Goal: Transaction & Acquisition: Purchase product/service

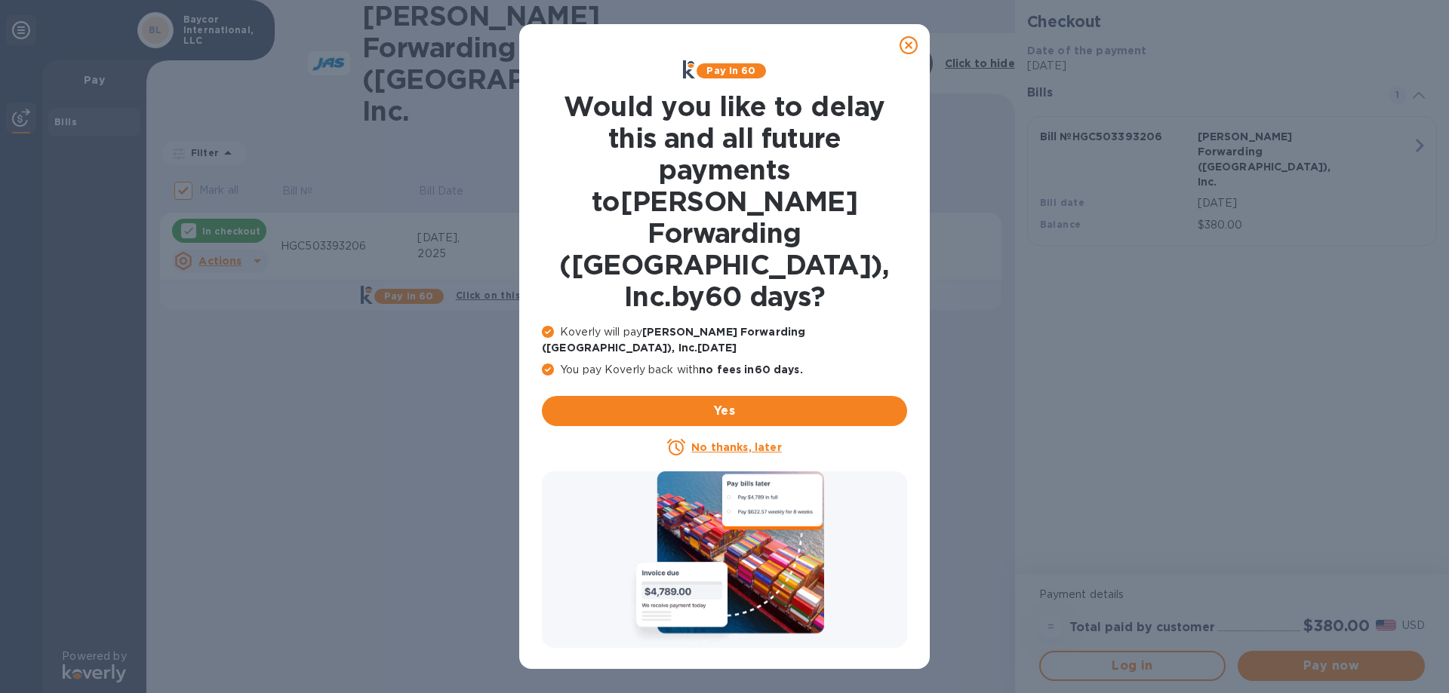
click at [909, 42] on icon at bounding box center [908, 45] width 18 height 18
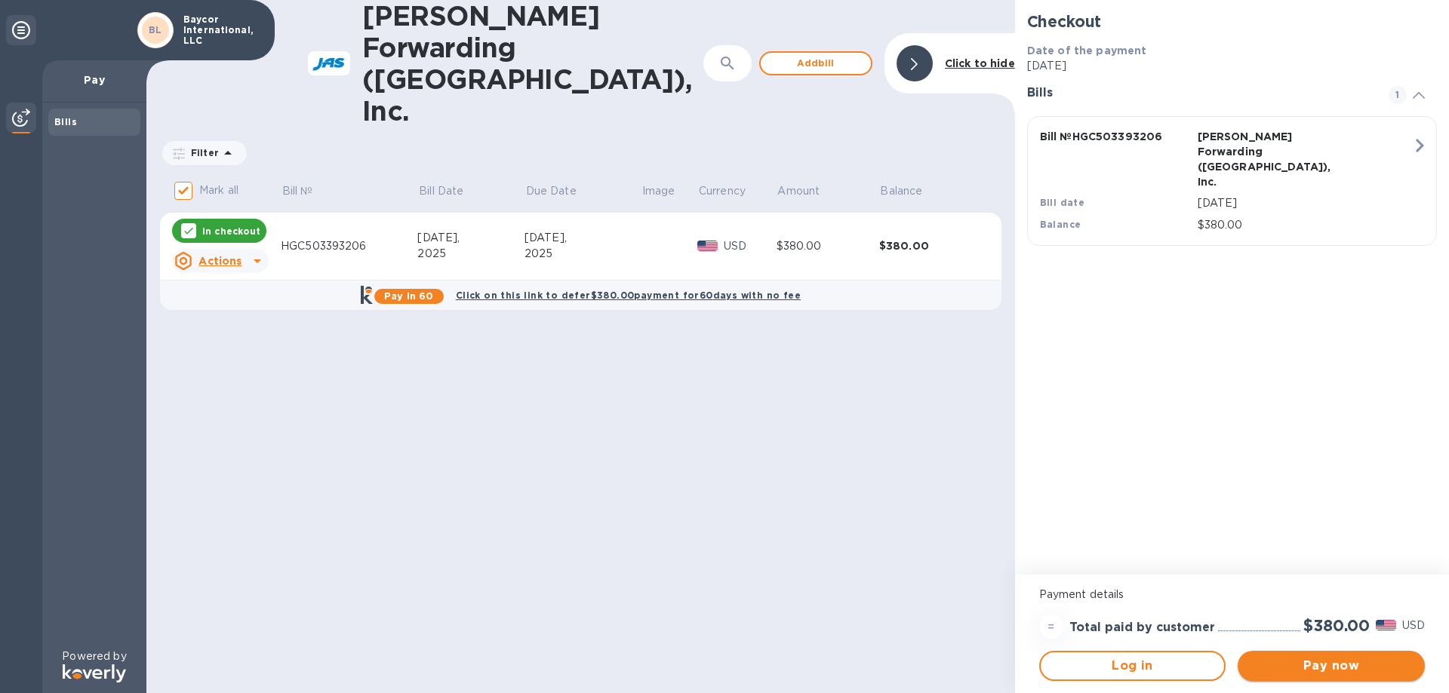
click at [1364, 671] on span "Pay now" at bounding box center [1331, 666] width 163 height 18
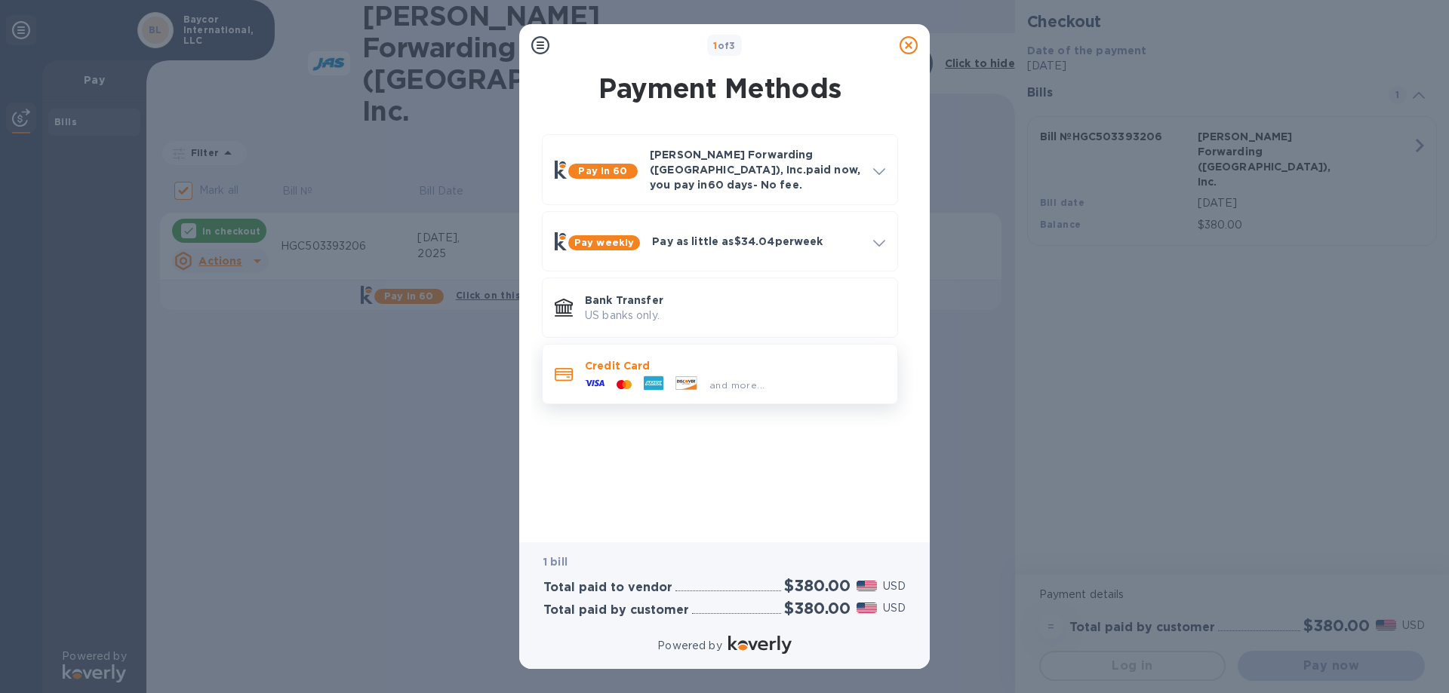
click at [819, 374] on div "and more..." at bounding box center [735, 382] width 300 height 17
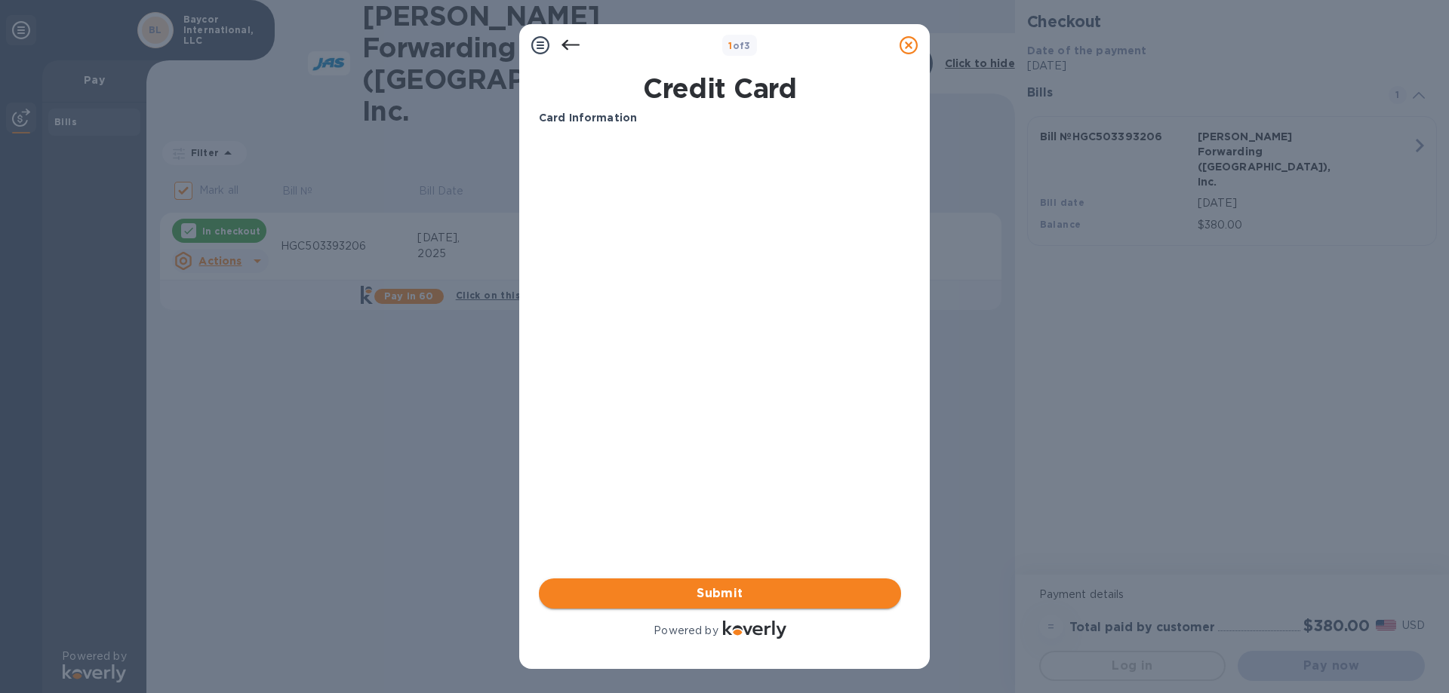
click at [738, 583] on button "Submit" at bounding box center [720, 594] width 362 height 30
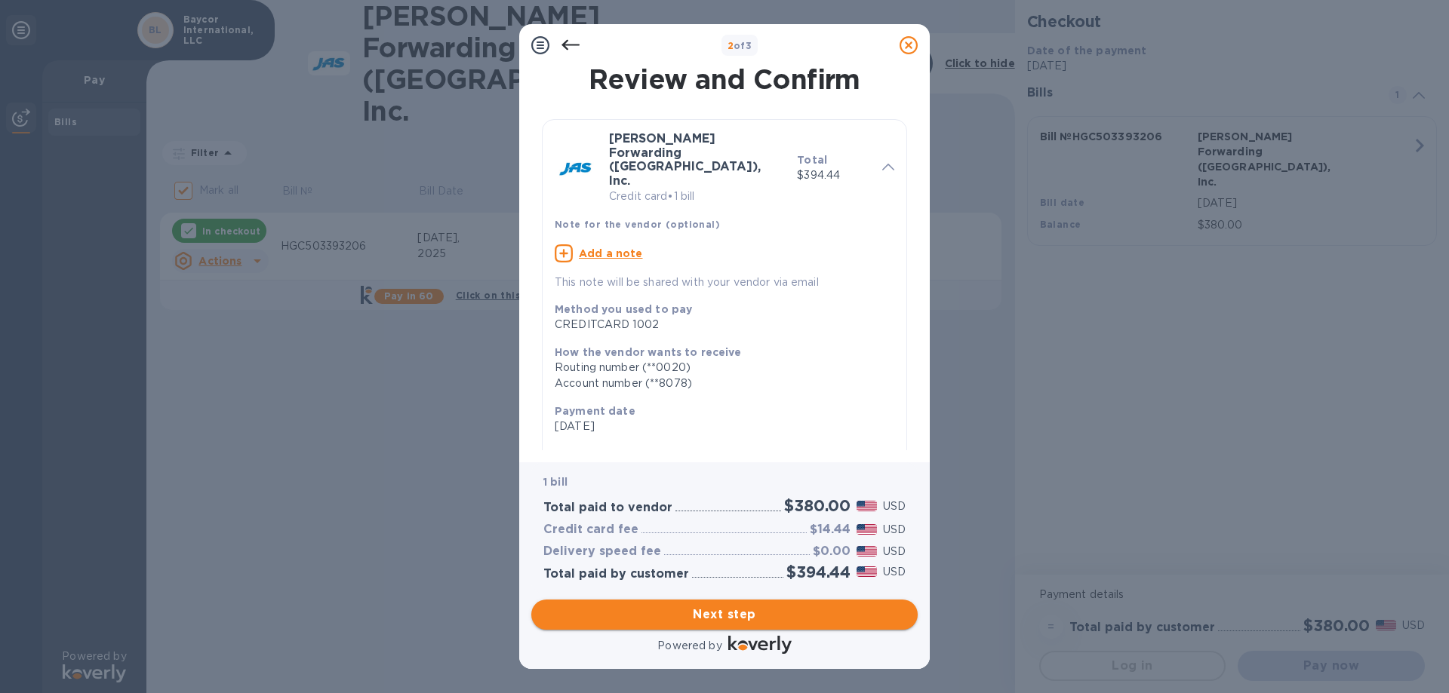
click at [723, 616] on span "Next step" at bounding box center [724, 615] width 362 height 18
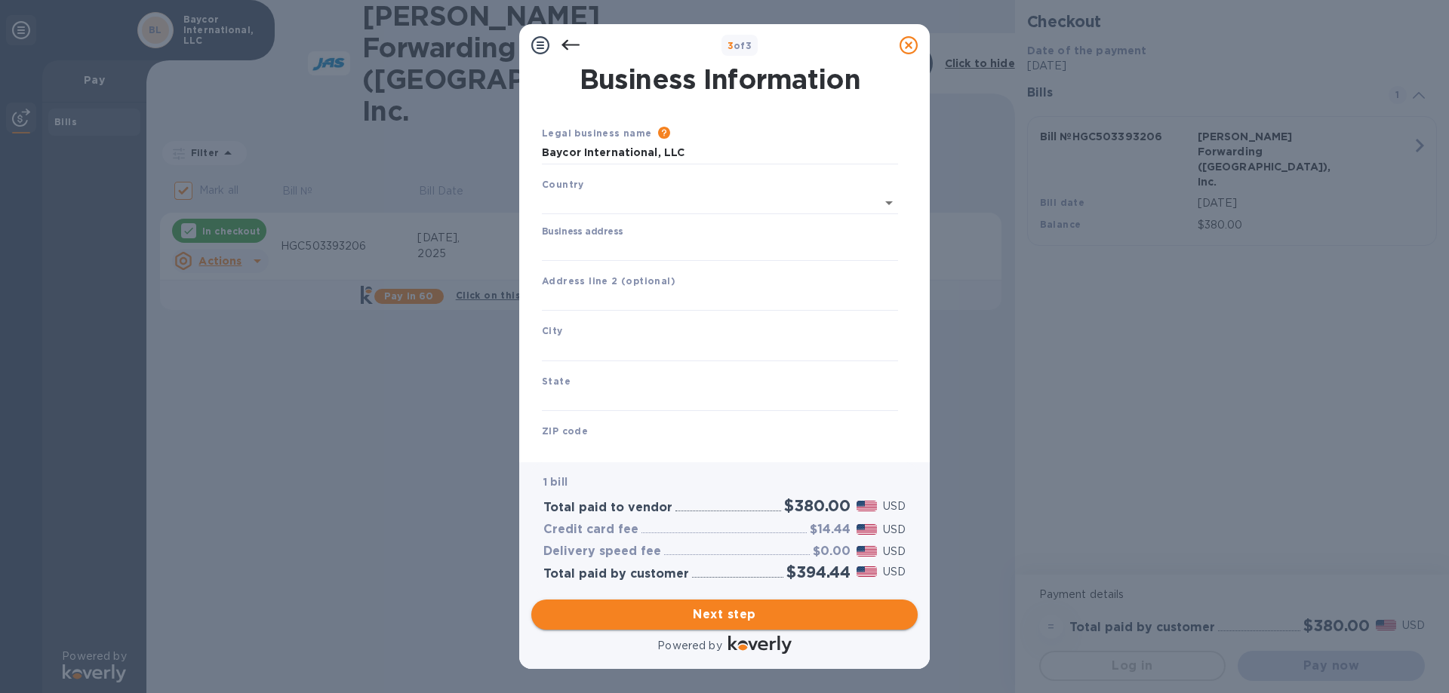
type input "[GEOGRAPHIC_DATA]"
click at [618, 244] on input "Business address" at bounding box center [720, 246] width 356 height 23
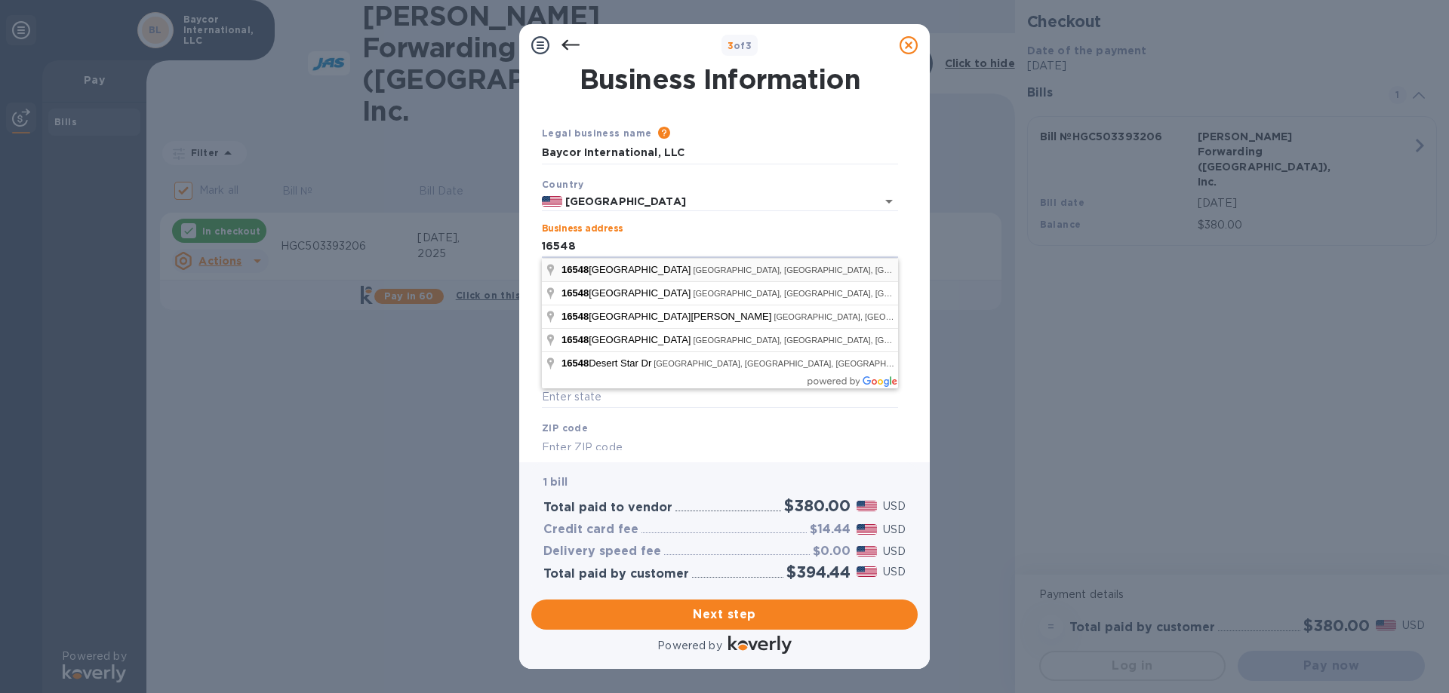
type input "[STREET_ADDRESS]"
type input "[GEOGRAPHIC_DATA]"
type input "77032"
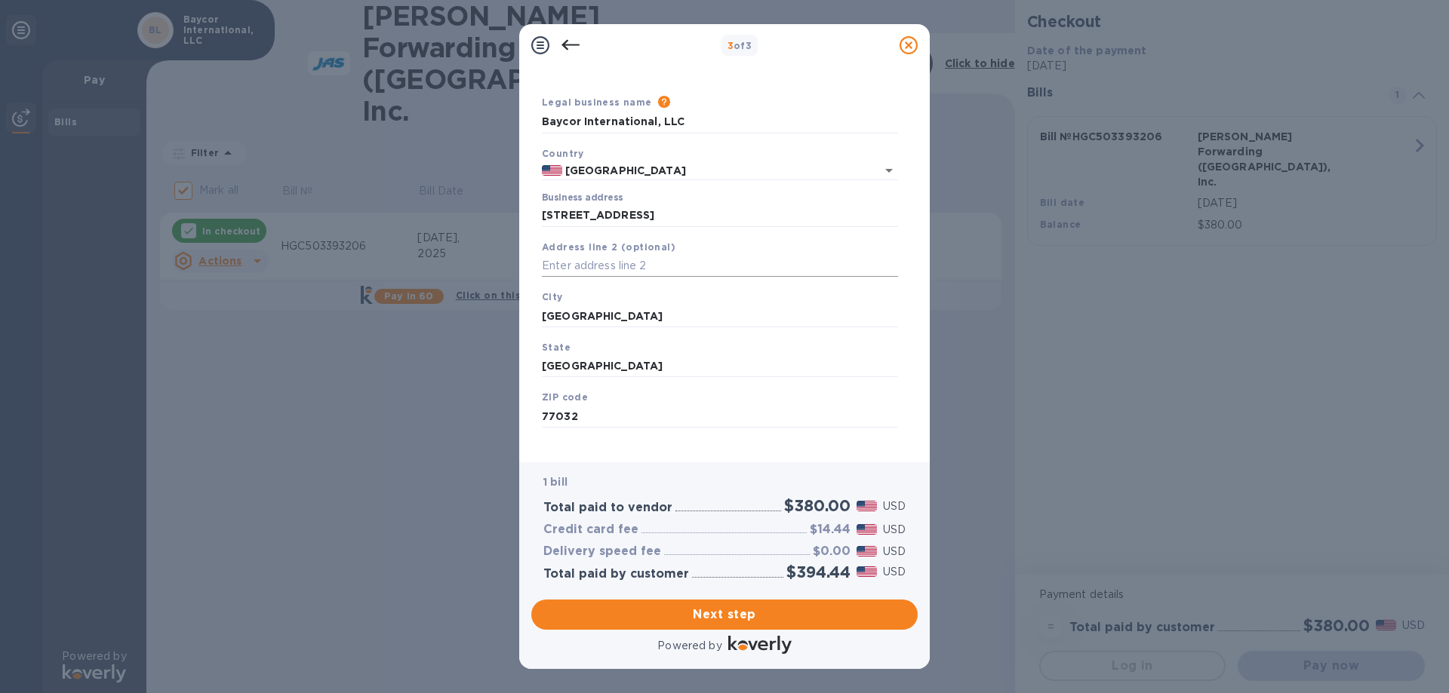
scroll to position [45, 0]
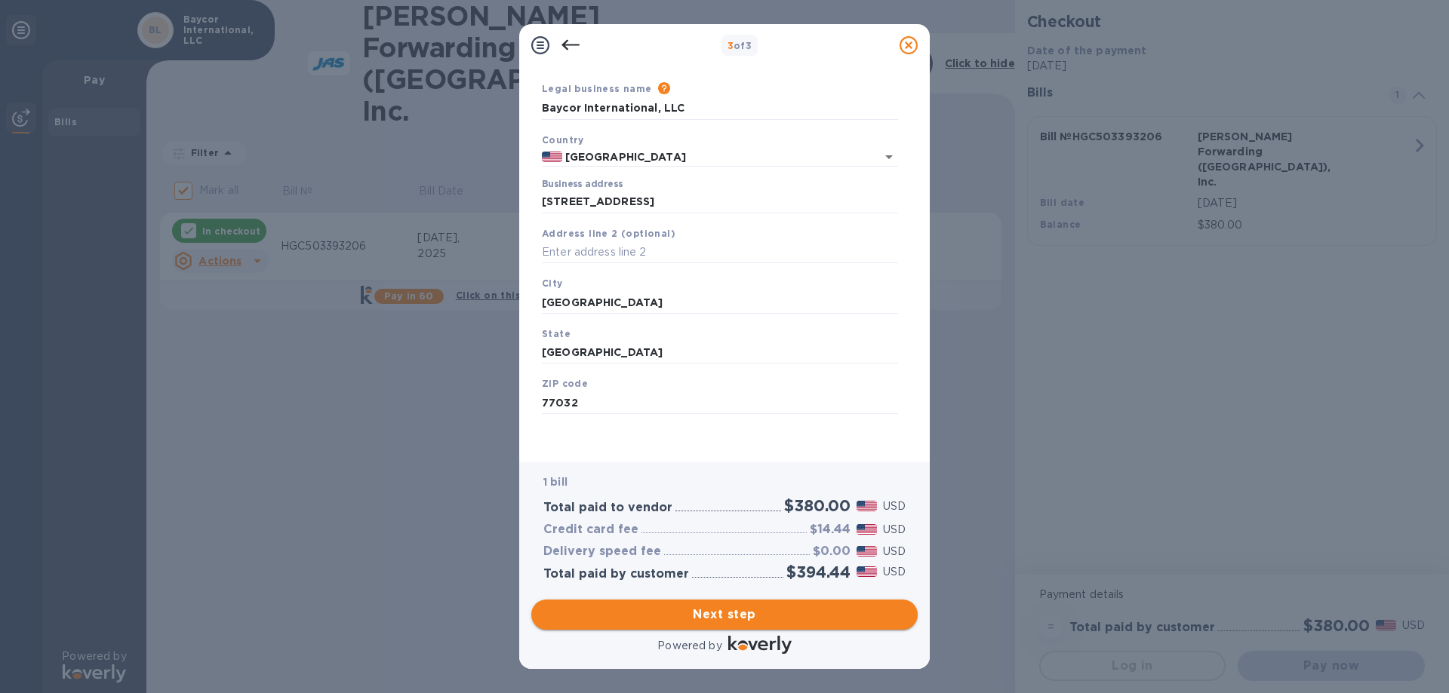
click at [747, 611] on span "Next step" at bounding box center [724, 615] width 362 height 18
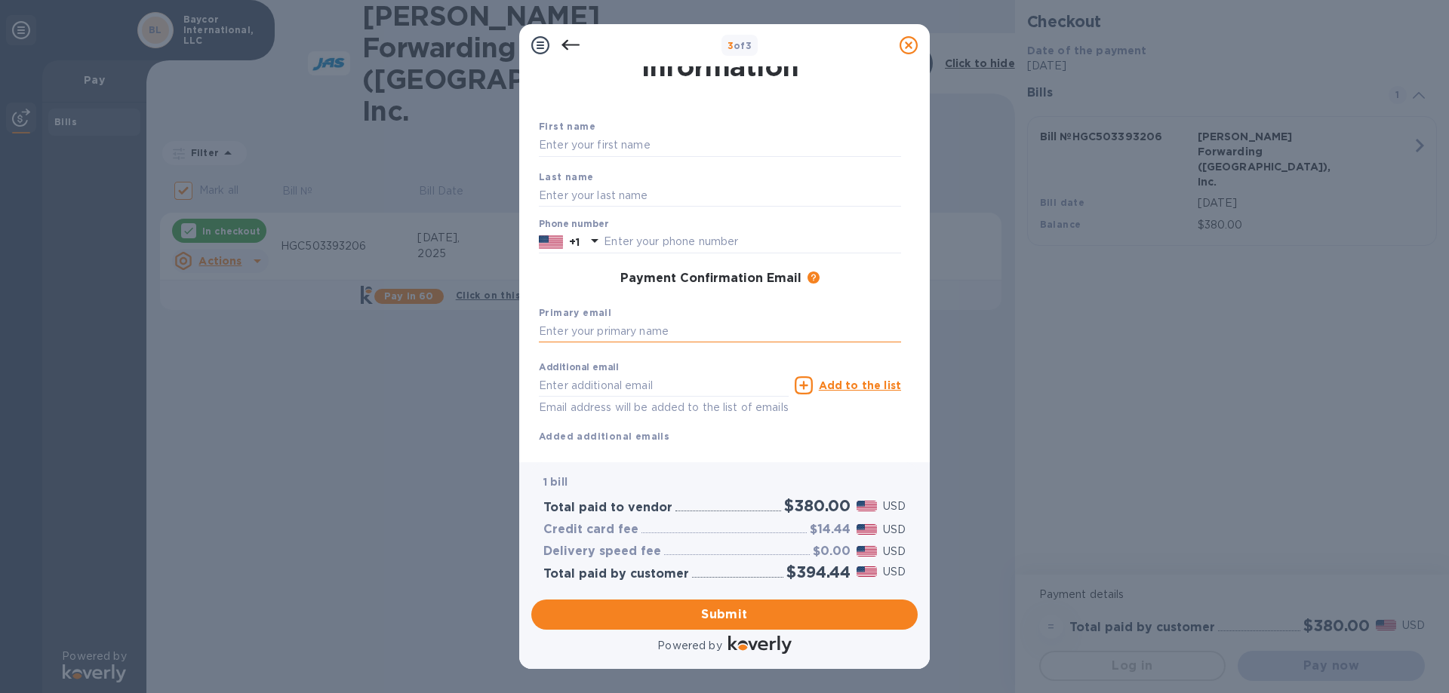
click at [629, 333] on input "text" at bounding box center [720, 332] width 362 height 23
type input "[EMAIL_ADDRESS][DOMAIN_NAME]"
click at [779, 610] on span "Submit" at bounding box center [724, 615] width 362 height 18
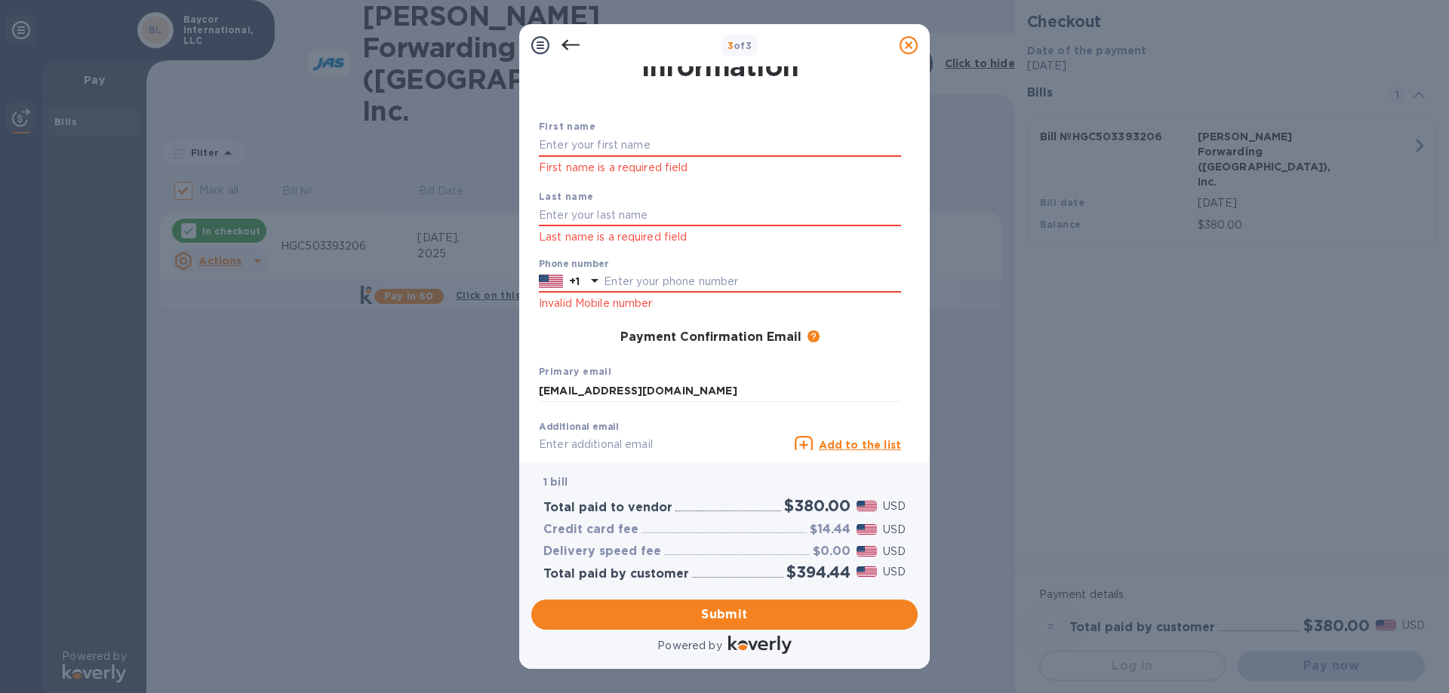
click at [623, 131] on div "First name First name is a required field" at bounding box center [720, 147] width 374 height 70
click at [650, 145] on input "text" at bounding box center [720, 145] width 362 height 23
type input "[PERSON_NAME]"
type input "2817841245"
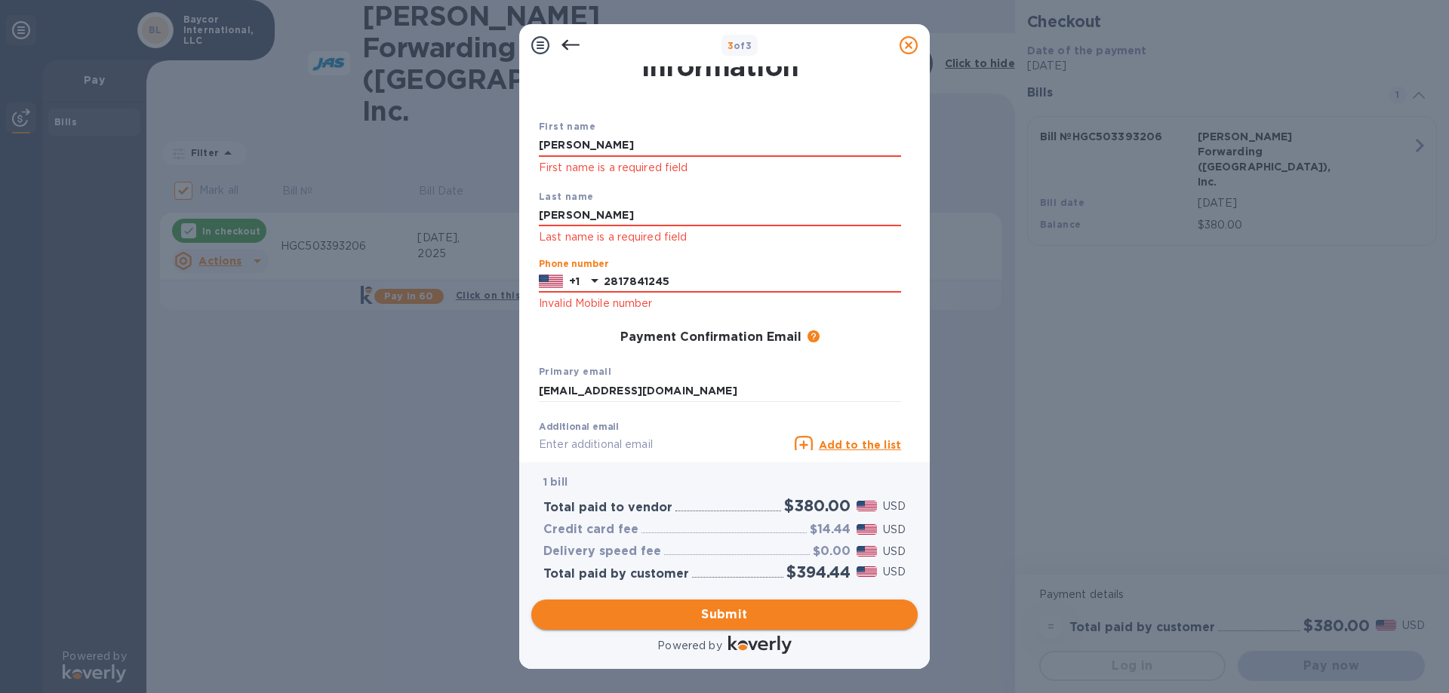
click at [745, 626] on button "Submit" at bounding box center [724, 615] width 386 height 30
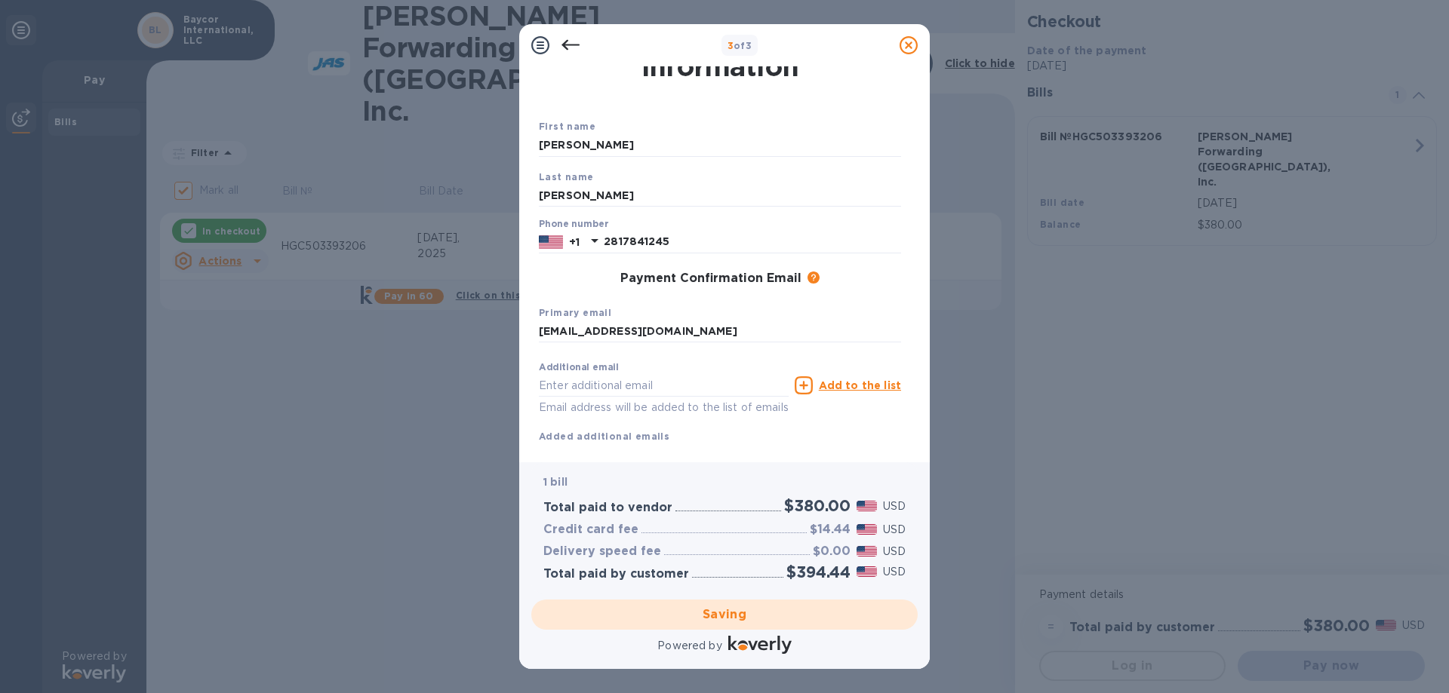
checkbox input "false"
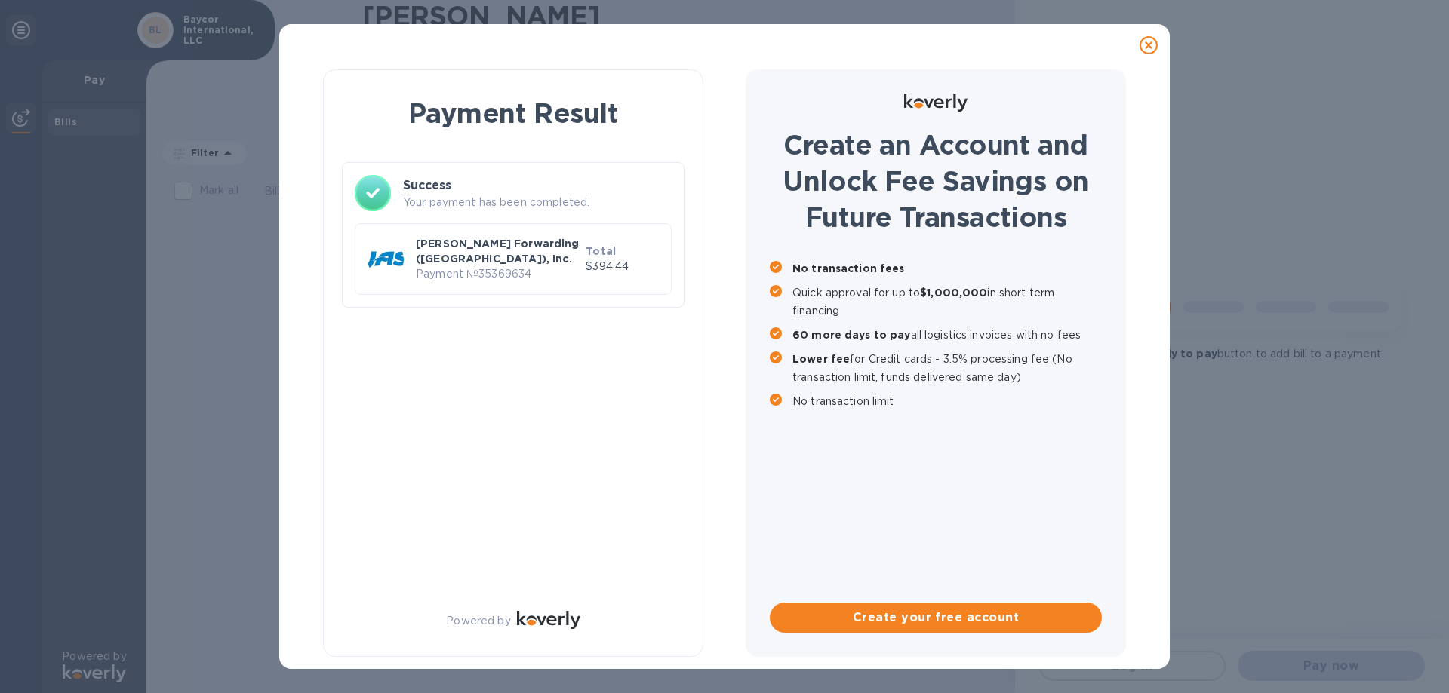
scroll to position [0, 0]
